Goal: Information Seeking & Learning: Learn about a topic

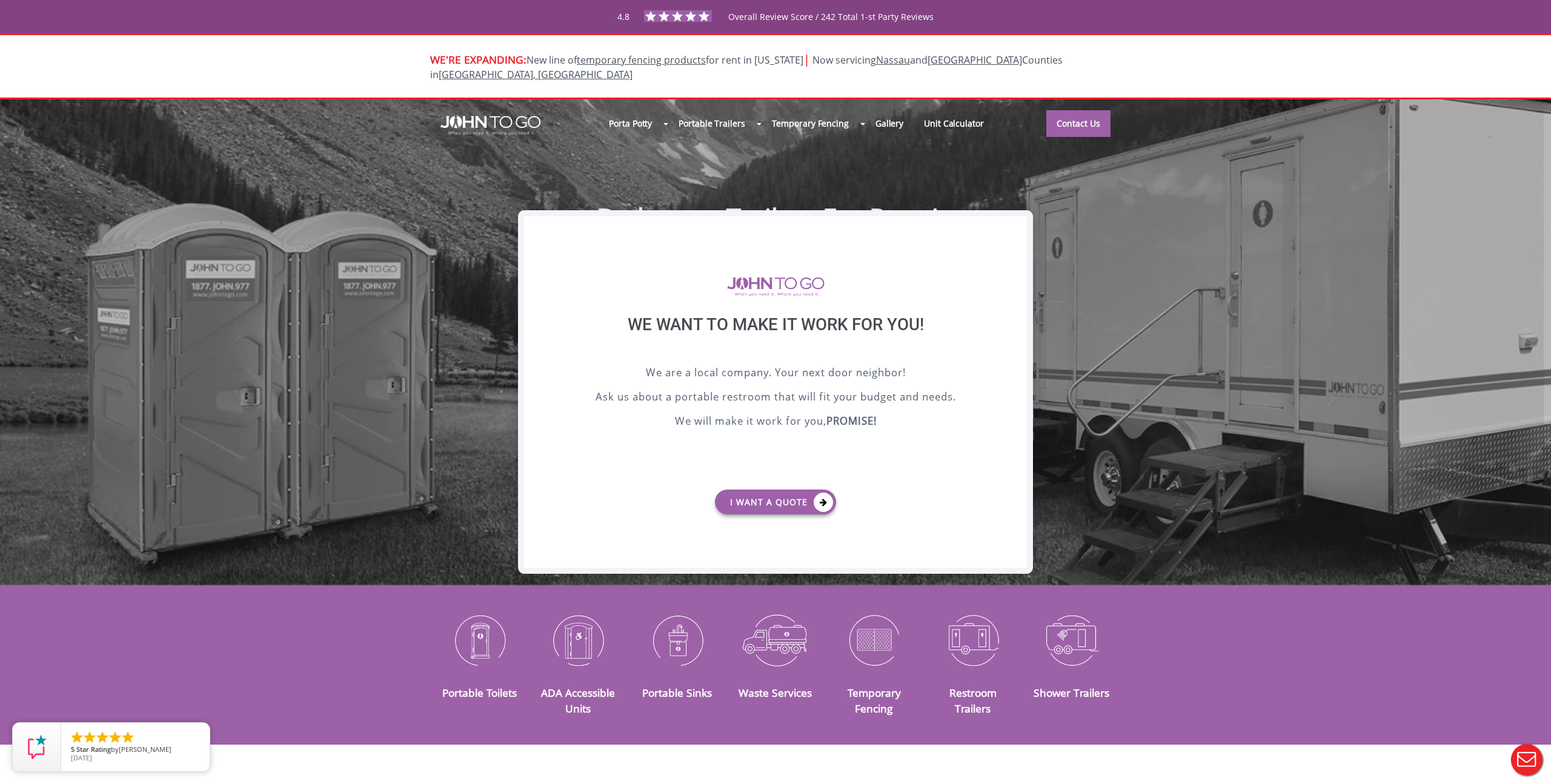
click at [1014, 222] on div "X" at bounding box center [1017, 226] width 19 height 21
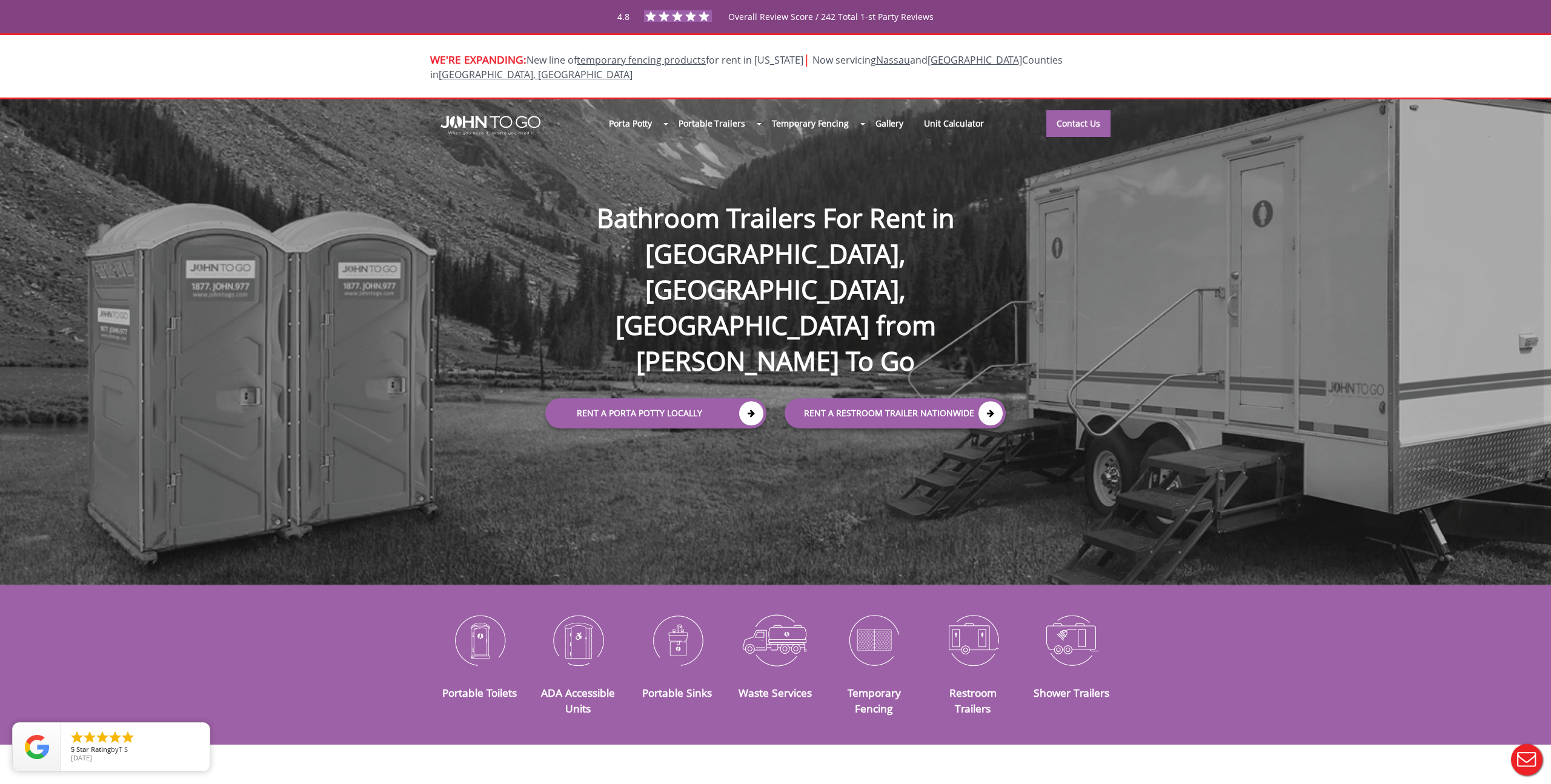
click at [925, 461] on div "Porta Potty Portable Toilets ADA Accessible Units Portable Sinks Waste Services…" at bounding box center [775, 342] width 1551 height 486
click at [925, 518] on div "Porta Potty Portable Toilets ADA Accessible Units Portable Sinks Waste Services…" at bounding box center [775, 342] width 1551 height 486
click at [968, 207] on h1 "Bathroom Trailers For Rent in [GEOGRAPHIC_DATA], [GEOGRAPHIC_DATA], [GEOGRAPHIC…" at bounding box center [775, 270] width 484 height 218
click at [844, 400] on div "Porta Potty Portable Toilets ADA Accessible Units Portable Sinks Waste Services…" at bounding box center [775, 342] width 1551 height 486
click at [555, 478] on div "Porta Potty Portable Toilets ADA Accessible Units Portable Sinks Waste Services…" at bounding box center [775, 342] width 1551 height 486
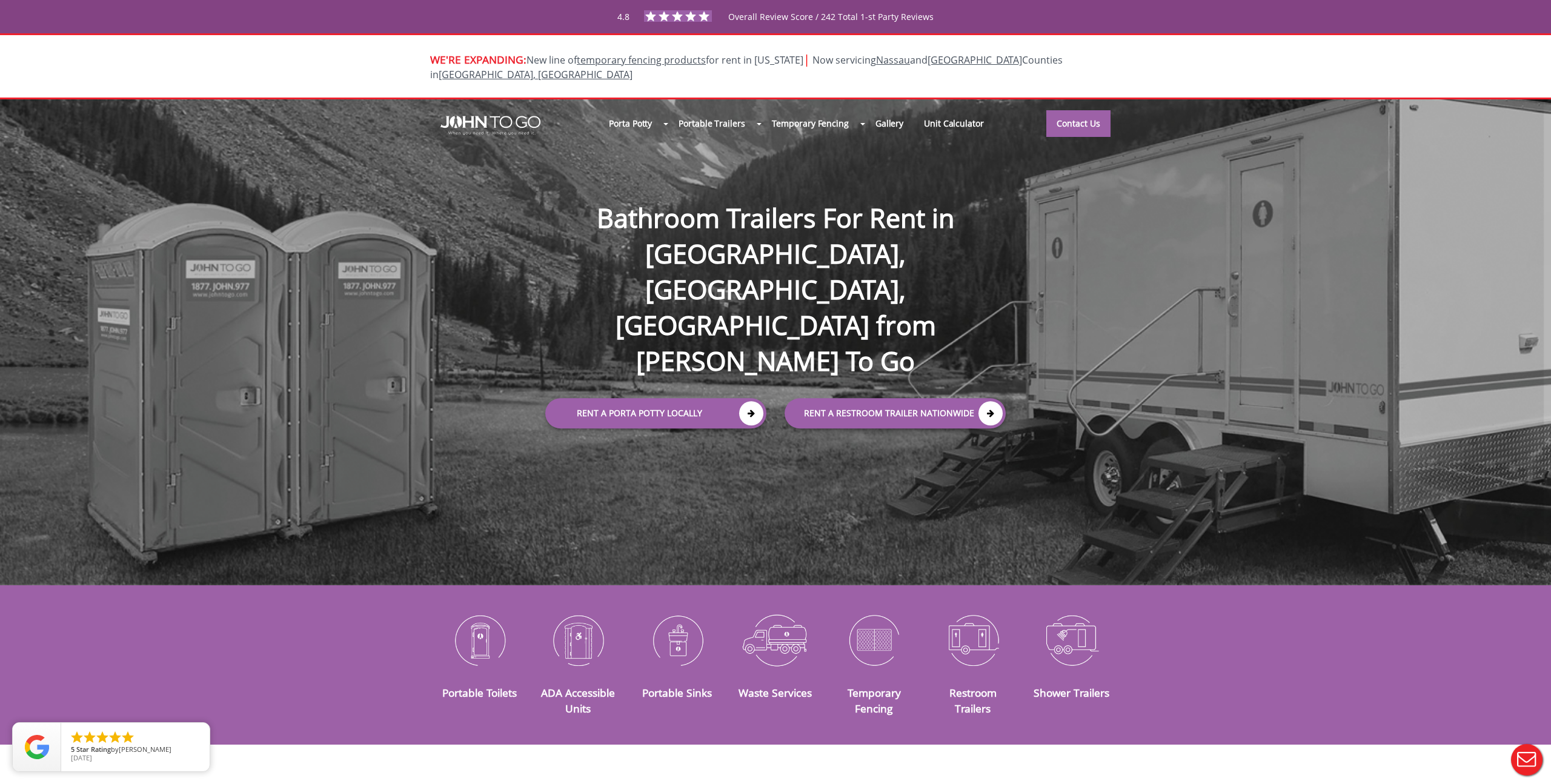
click at [544, 169] on div "Porta Potty Portable Toilets ADA Accessible Units Portable Sinks Waste Services…" at bounding box center [775, 342] width 1551 height 486
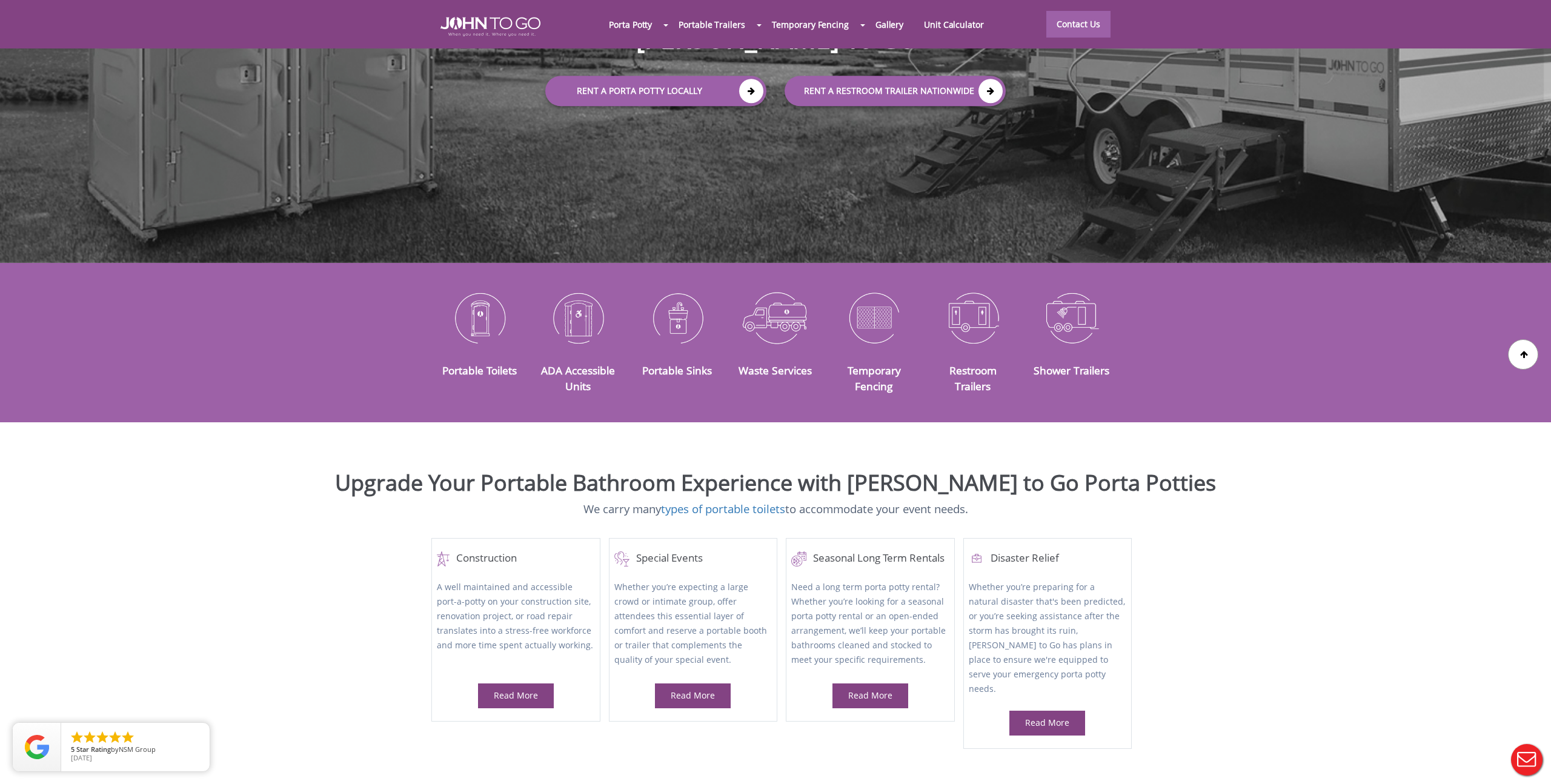
scroll to position [345, 0]
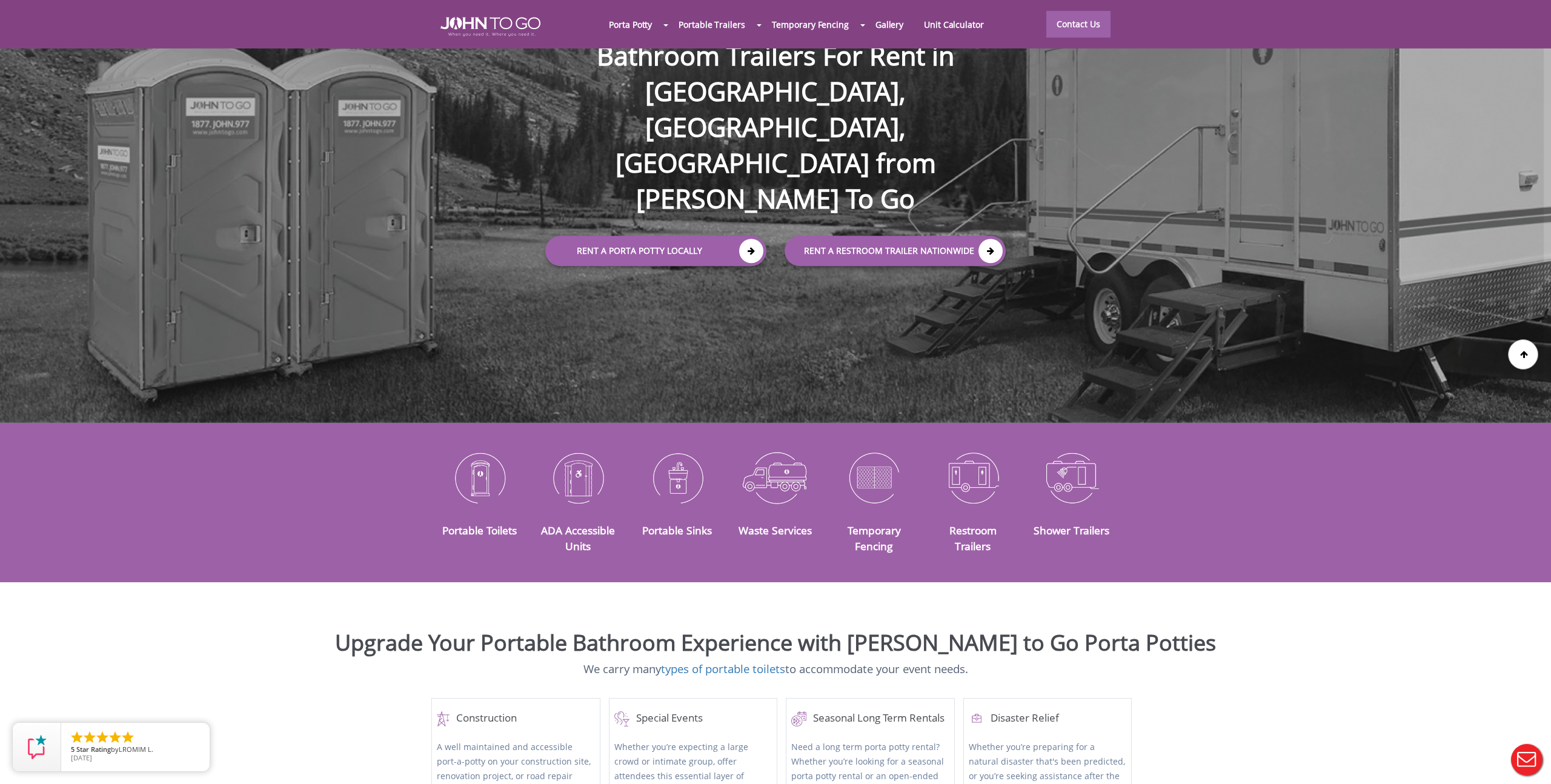
scroll to position [0, 0]
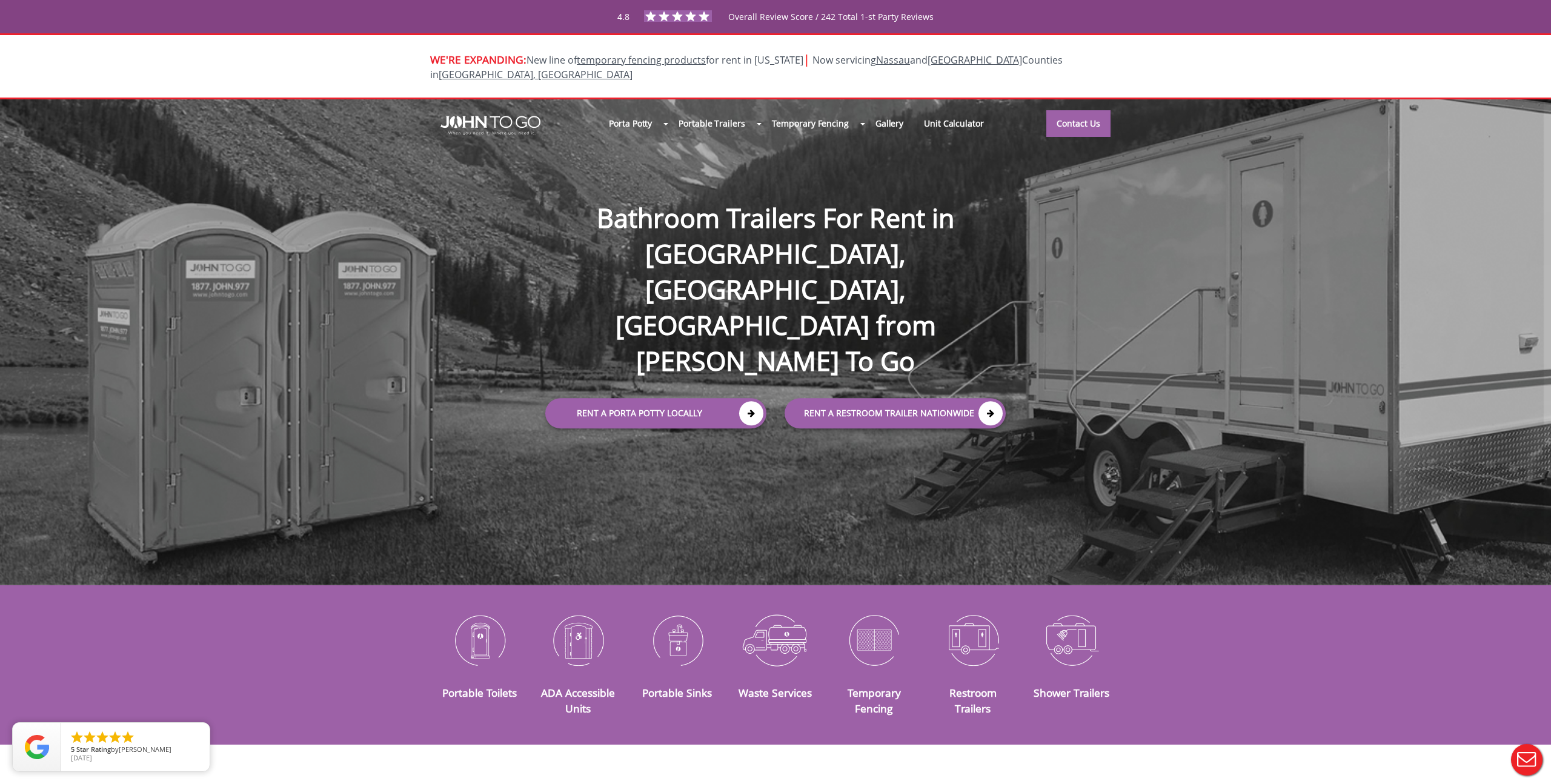
click at [603, 450] on div "Porta Potty Portable Toilets ADA Accessible Units Portable Sinks Waste Services…" at bounding box center [775, 342] width 1551 height 486
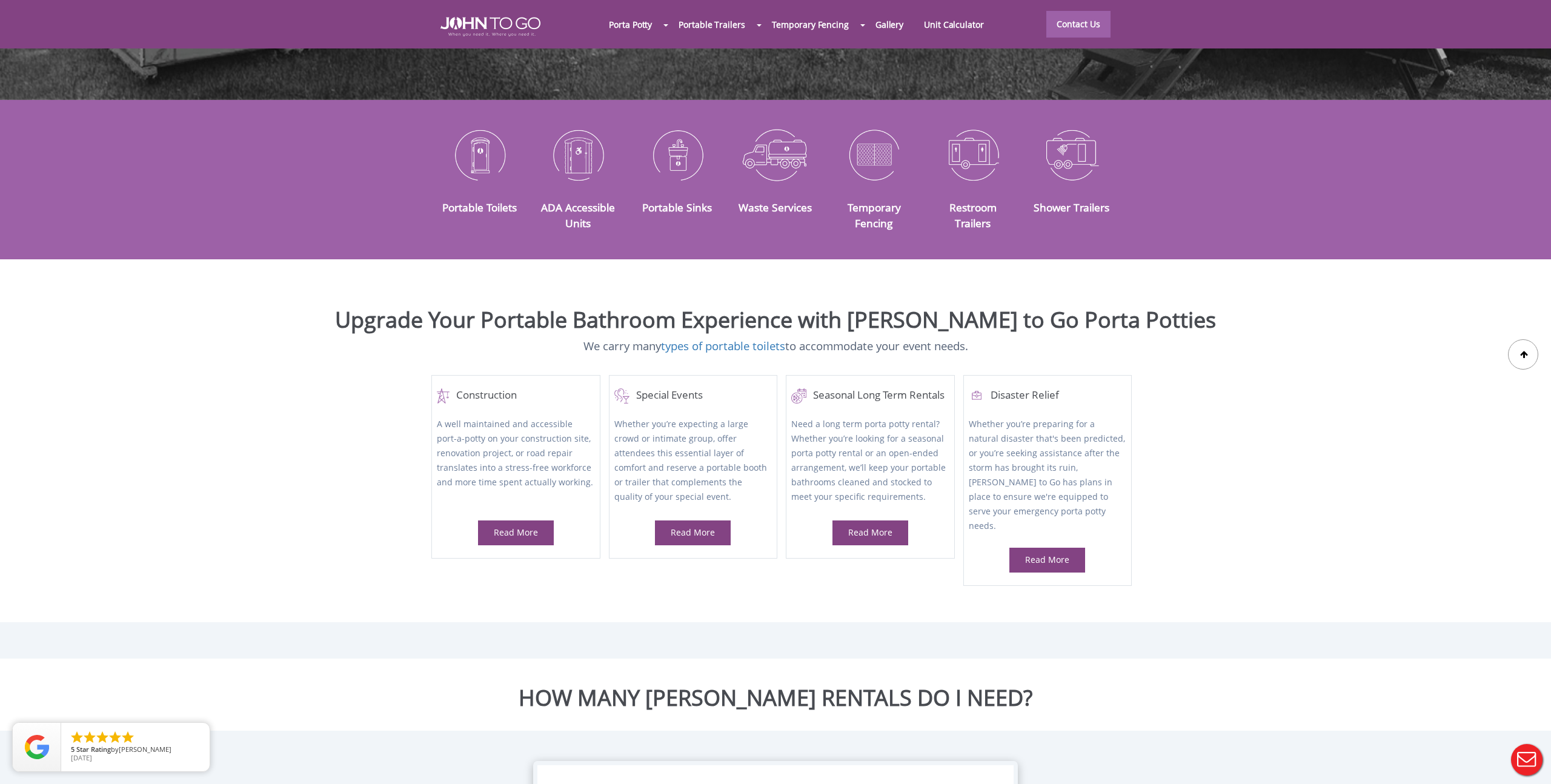
scroll to position [597, 0]
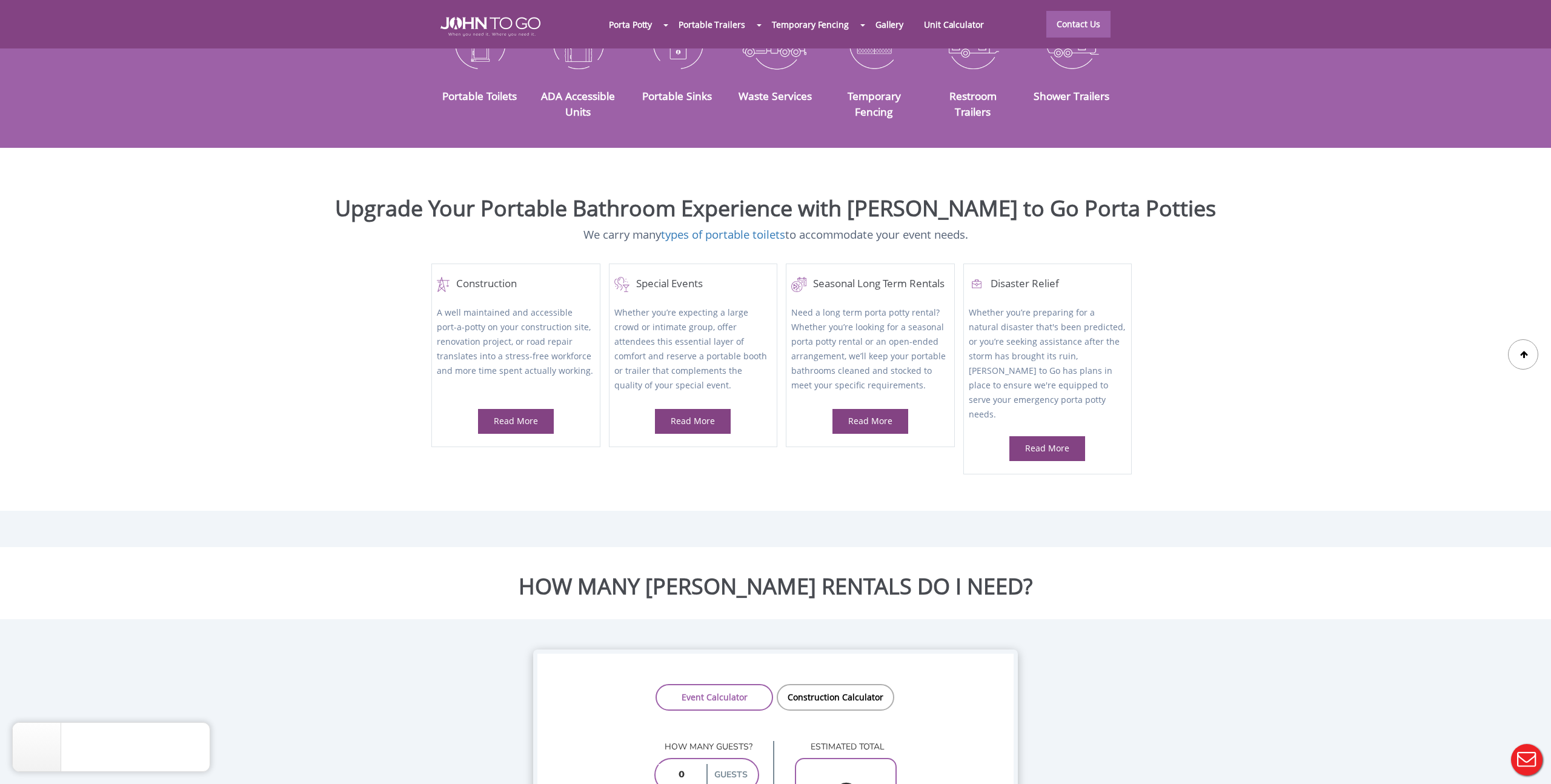
click at [1260, 196] on h2 "Upgrade Your Portable Bathroom Experience with [PERSON_NAME] to Go Porta Potties" at bounding box center [775, 209] width 1533 height 24
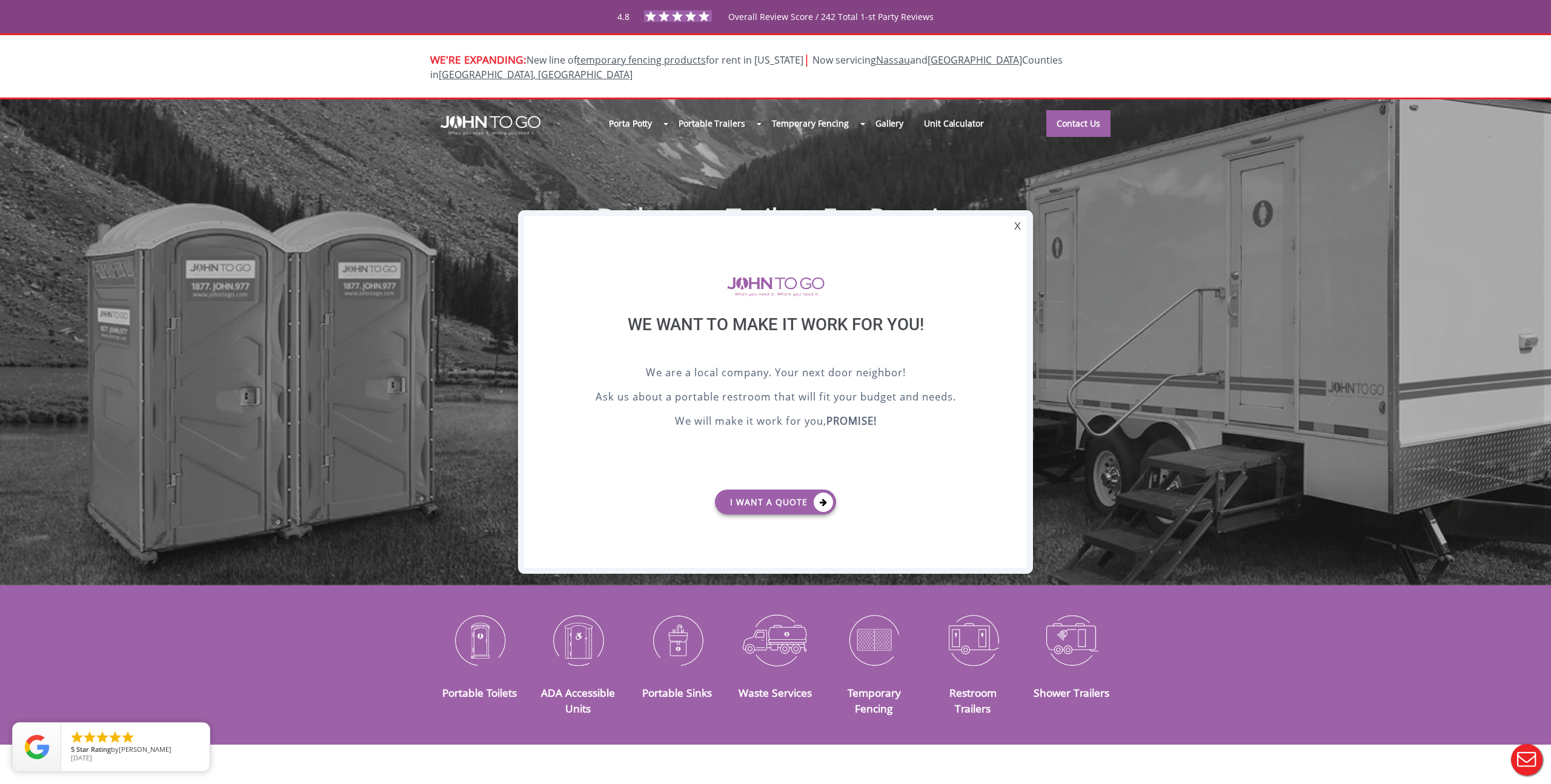
scroll to position [0, 0]
click at [928, 440] on div "We are a local company. Your next door neighbor! Ask us about a portable restro…" at bounding box center [775, 422] width 442 height 115
click at [975, 259] on div at bounding box center [775, 286] width 442 height 56
click at [950, 211] on div "X We want to make it work for you! We are a local company. Your next door neigh…" at bounding box center [775, 392] width 515 height 363
